Goal: Browse casually: Explore the website without a specific task or goal

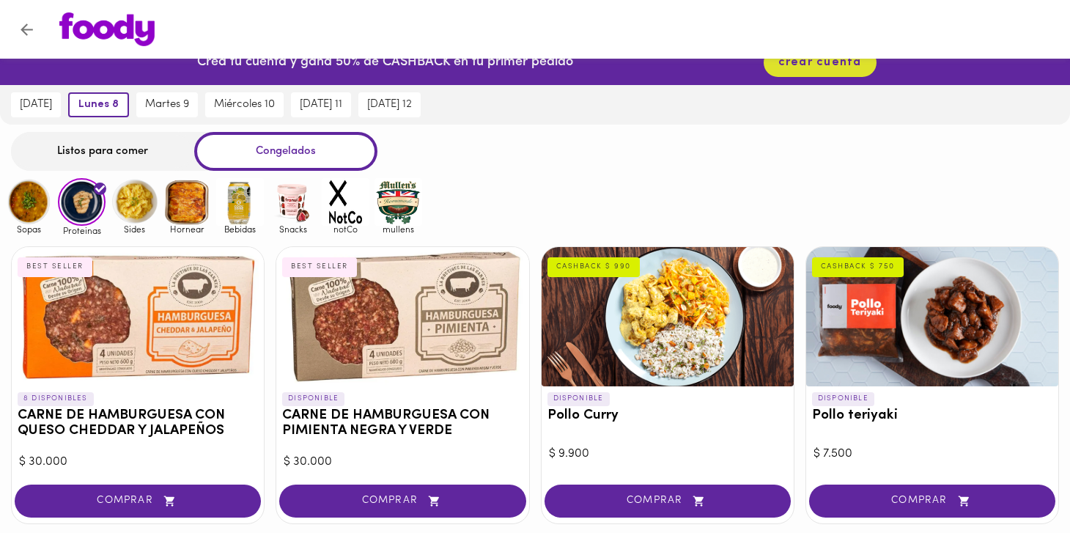
scroll to position [22, 0]
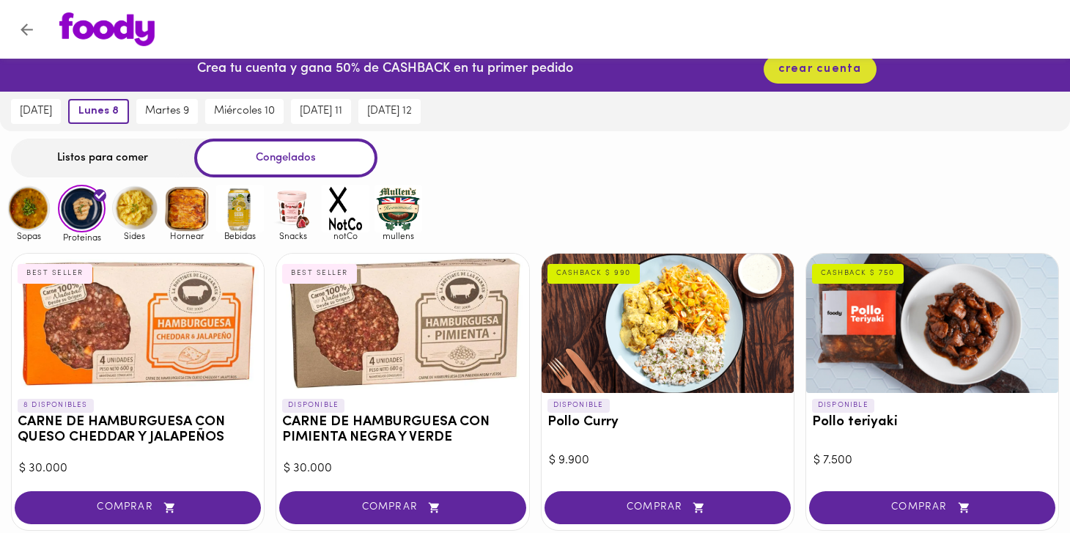
click at [146, 210] on img at bounding box center [135, 209] width 48 height 48
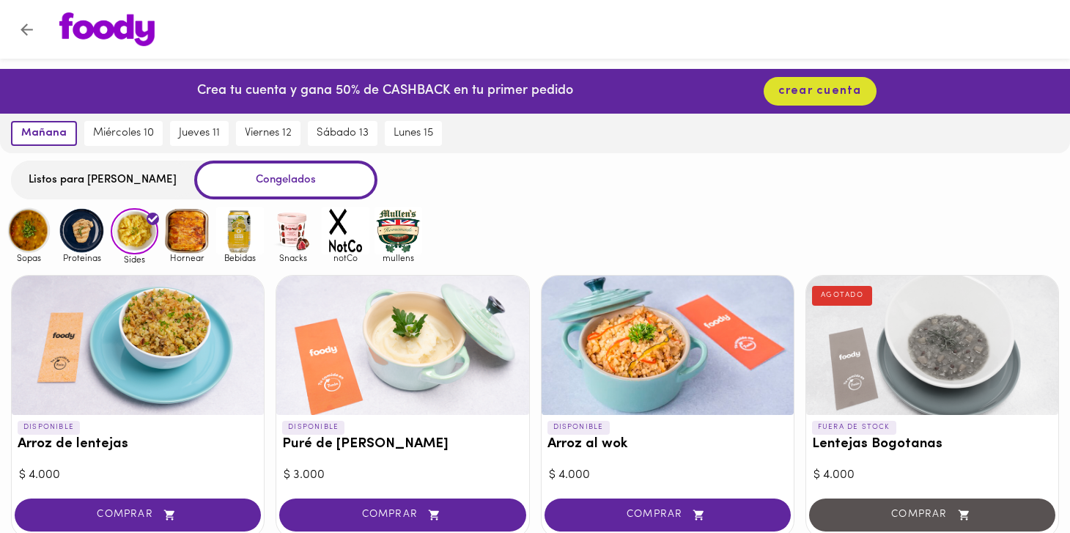
click at [347, 230] on img at bounding box center [346, 231] width 48 height 48
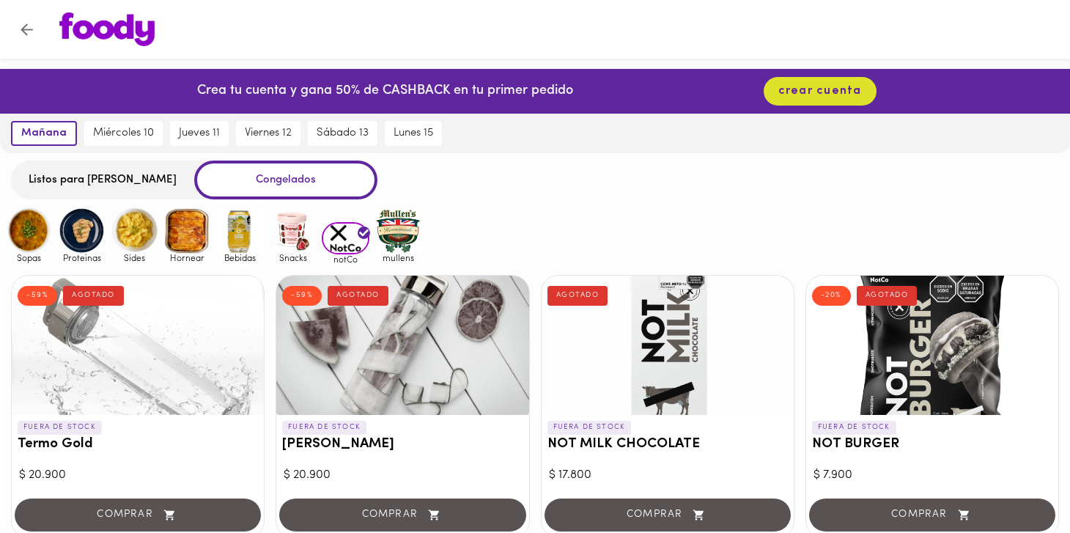
click at [242, 234] on img at bounding box center [240, 231] width 48 height 48
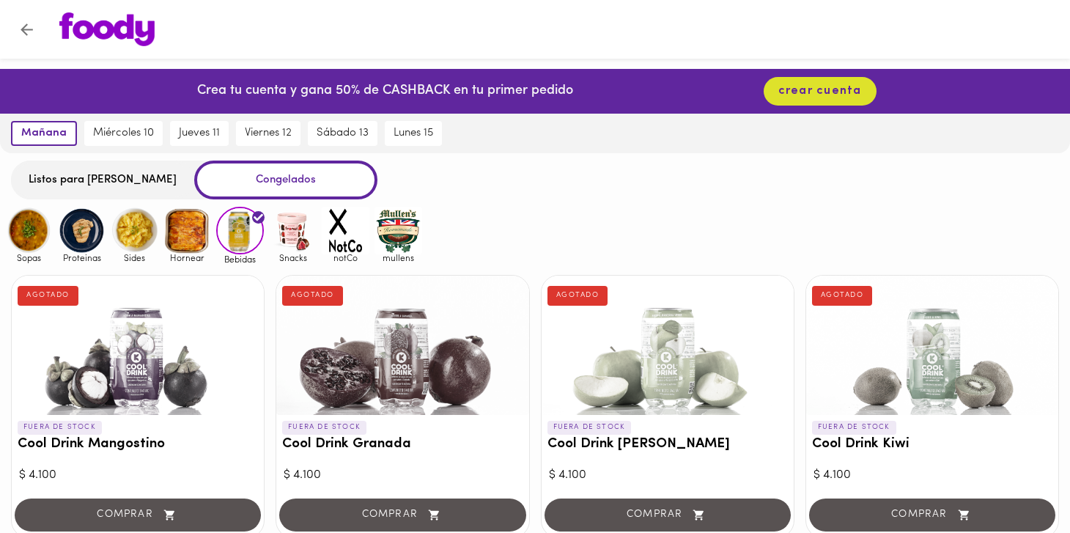
click at [202, 226] on img at bounding box center [187, 231] width 48 height 48
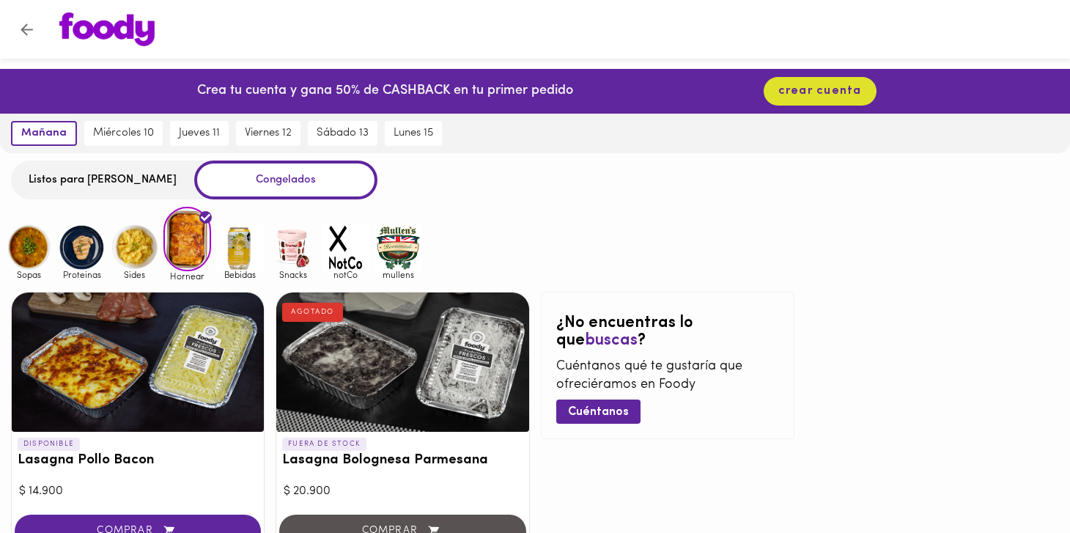
click at [121, 238] on img at bounding box center [135, 247] width 48 height 48
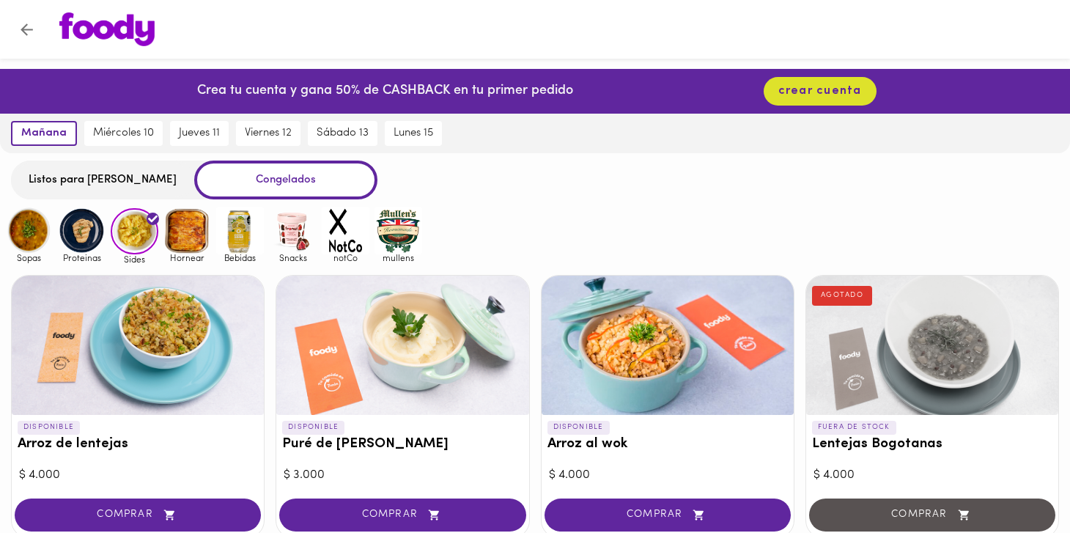
click at [88, 226] on img at bounding box center [82, 231] width 48 height 48
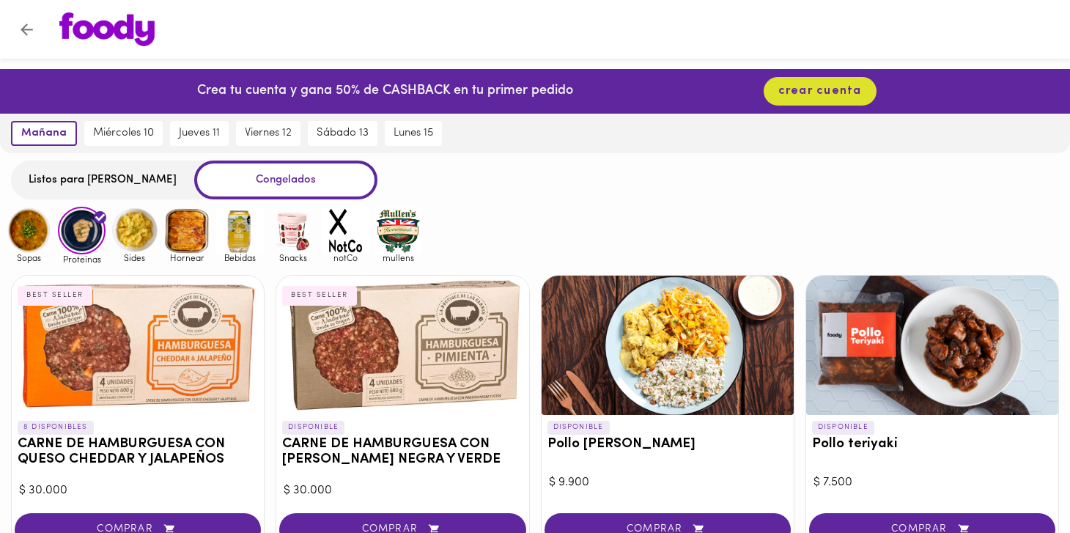
click at [32, 225] on img at bounding box center [29, 231] width 48 height 48
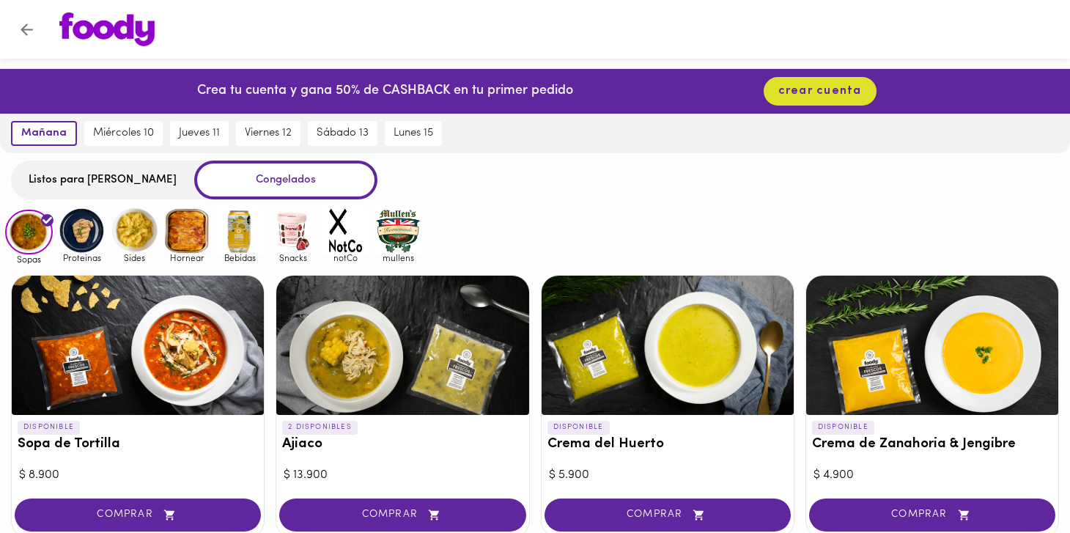
click at [168, 183] on div "Listos para [PERSON_NAME]" at bounding box center [102, 179] width 183 height 39
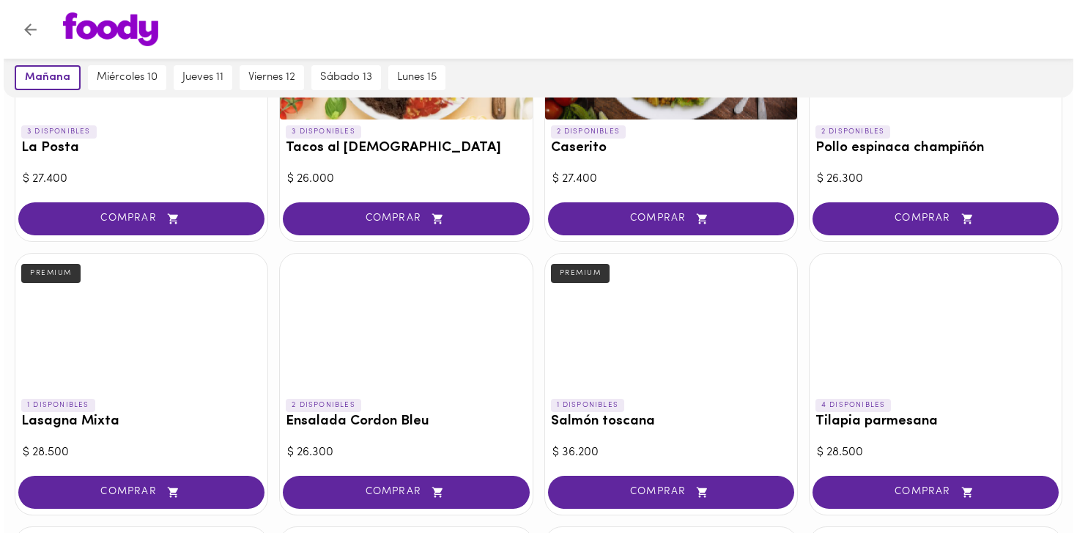
scroll to position [511, 0]
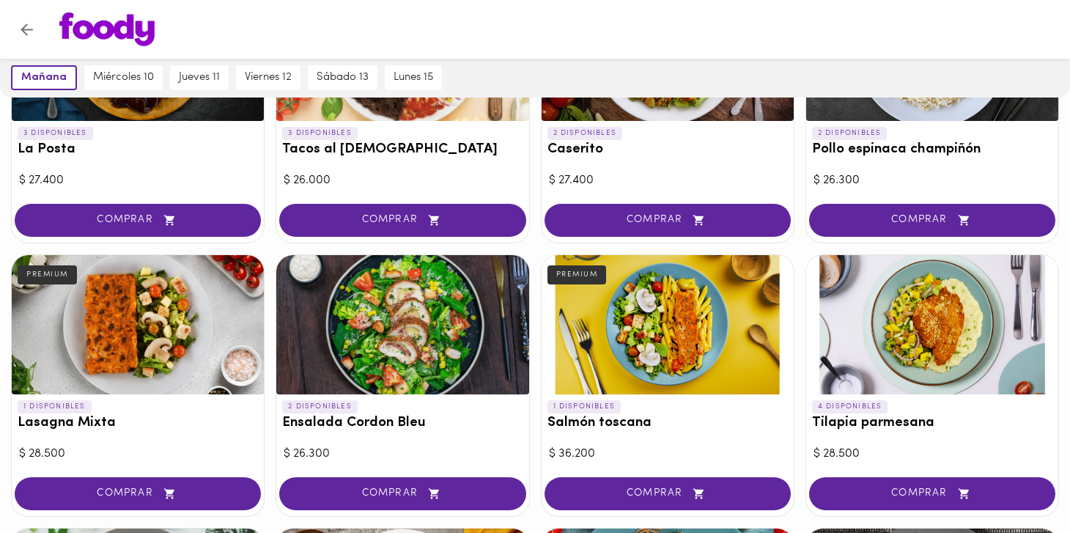
click at [839, 422] on h3 "Tilapia parmesana" at bounding box center [932, 422] width 240 height 15
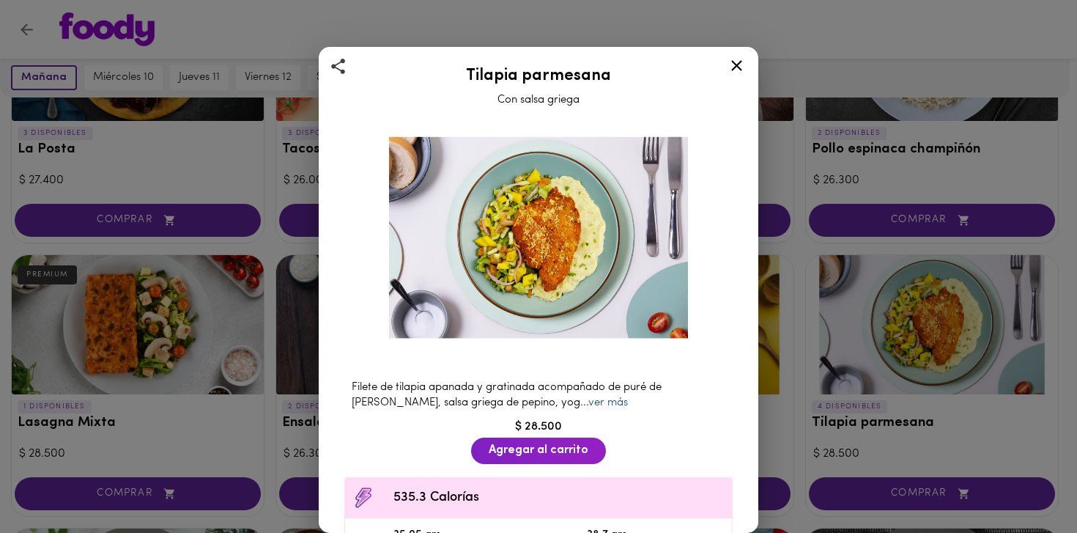
click at [588, 398] on link "ver más" at bounding box center [608, 402] width 40 height 11
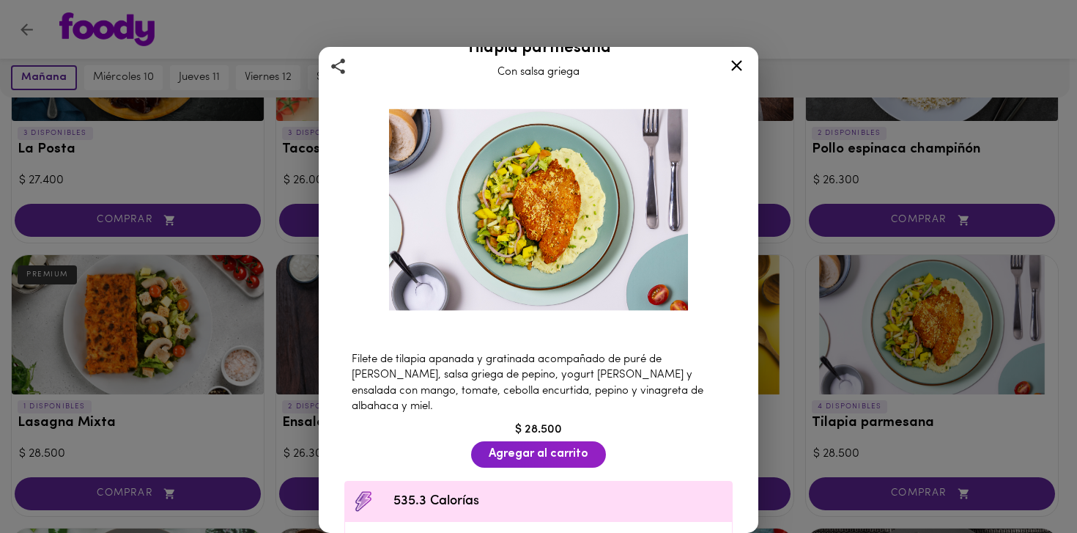
scroll to position [28, 0]
click at [851, 346] on div "Tilapia parmesana Con salsa griega Filete de tilapia apanada y gratinada acompa…" at bounding box center [538, 266] width 1077 height 533
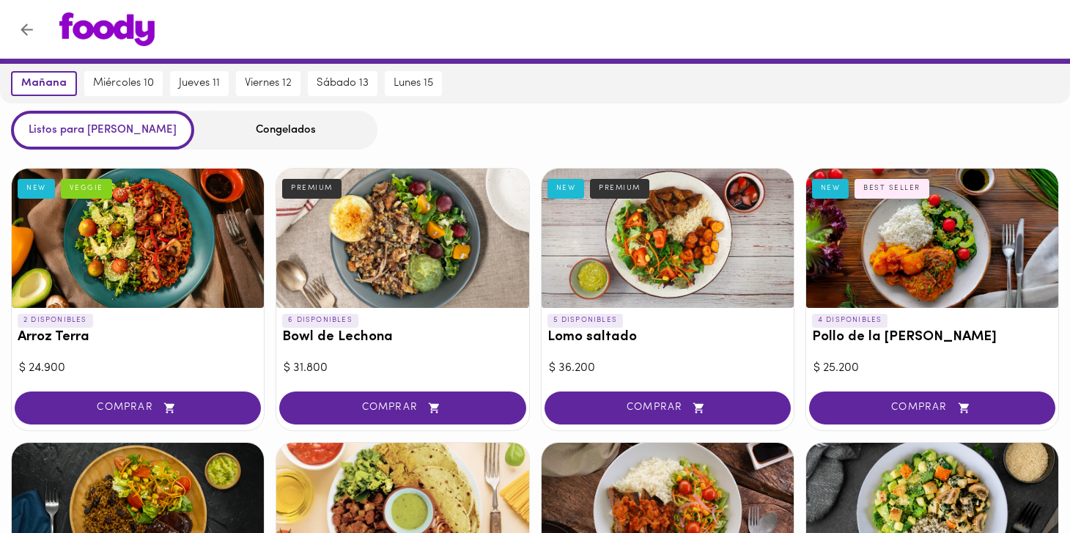
scroll to position [39, 0]
